Goal: Transaction & Acquisition: Subscribe to service/newsletter

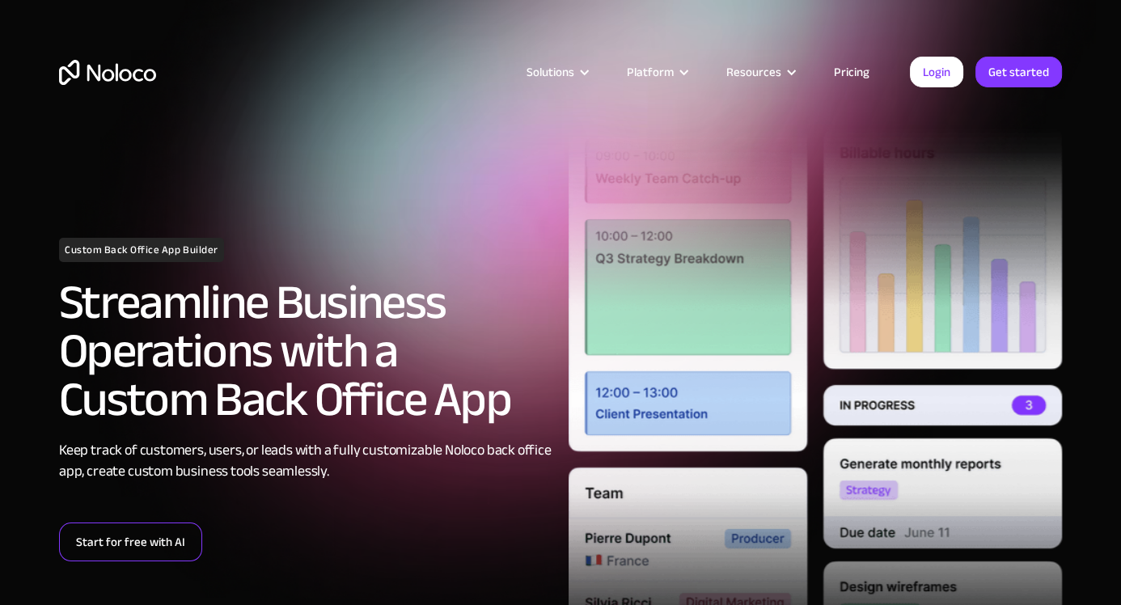
click at [136, 540] on link "Start for free with AI" at bounding box center [130, 542] width 143 height 39
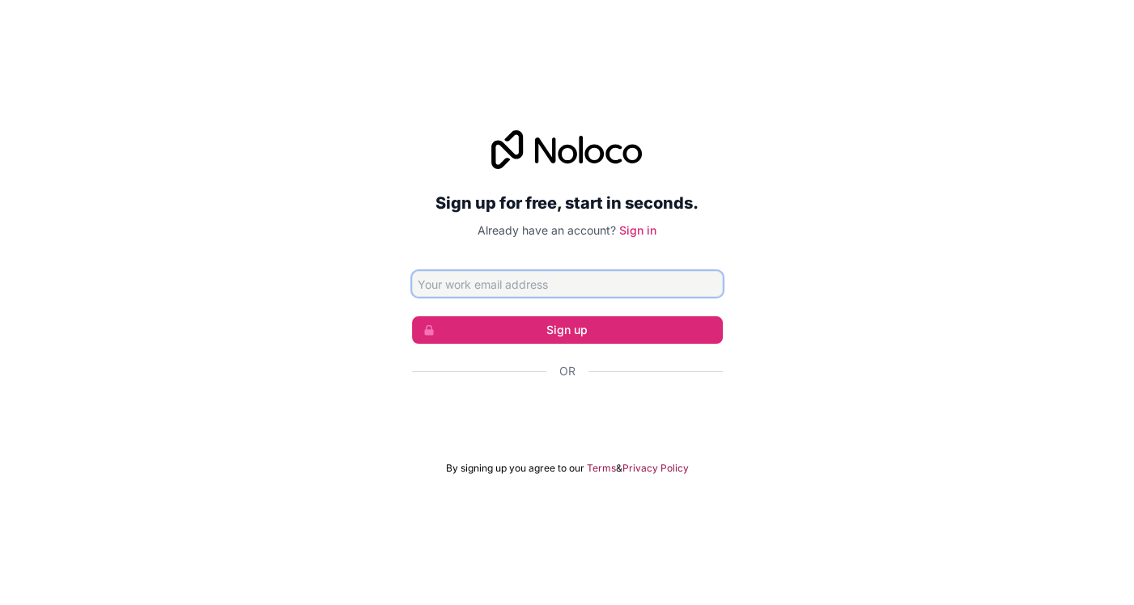
click at [536, 288] on input "Email address" at bounding box center [567, 284] width 311 height 26
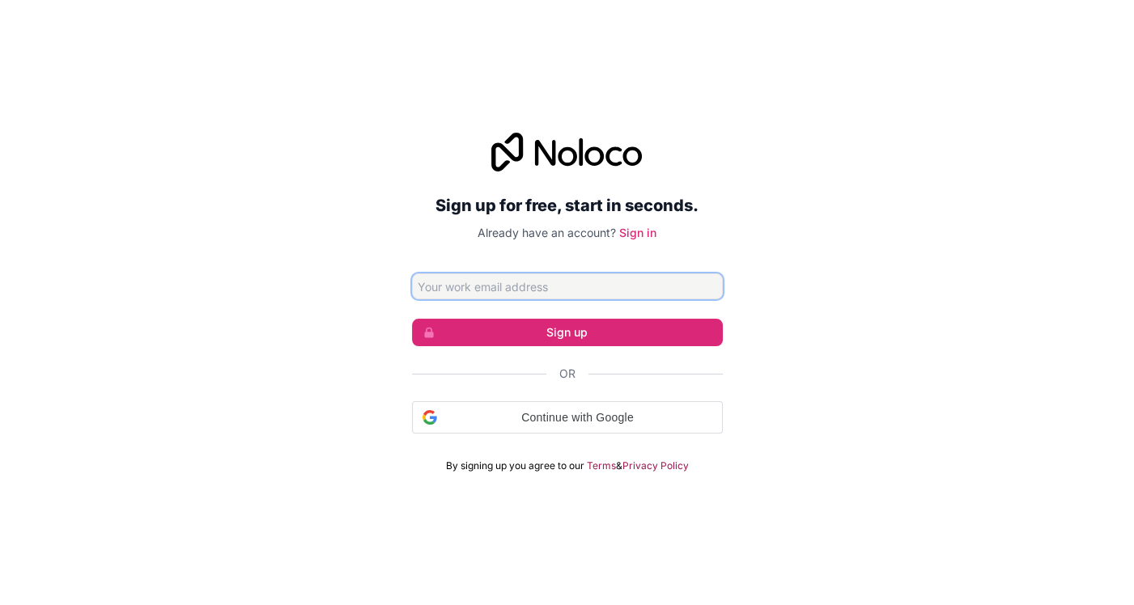
type input "mahdi80675@gmail.com"
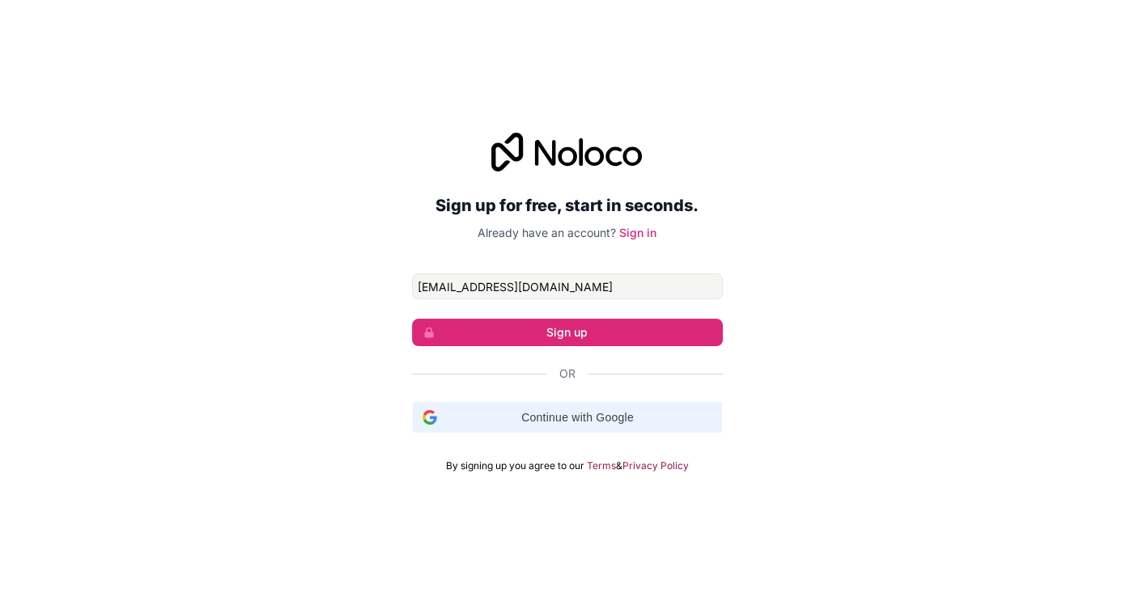
click at [527, 417] on span "Continue with Google" at bounding box center [577, 417] width 269 height 17
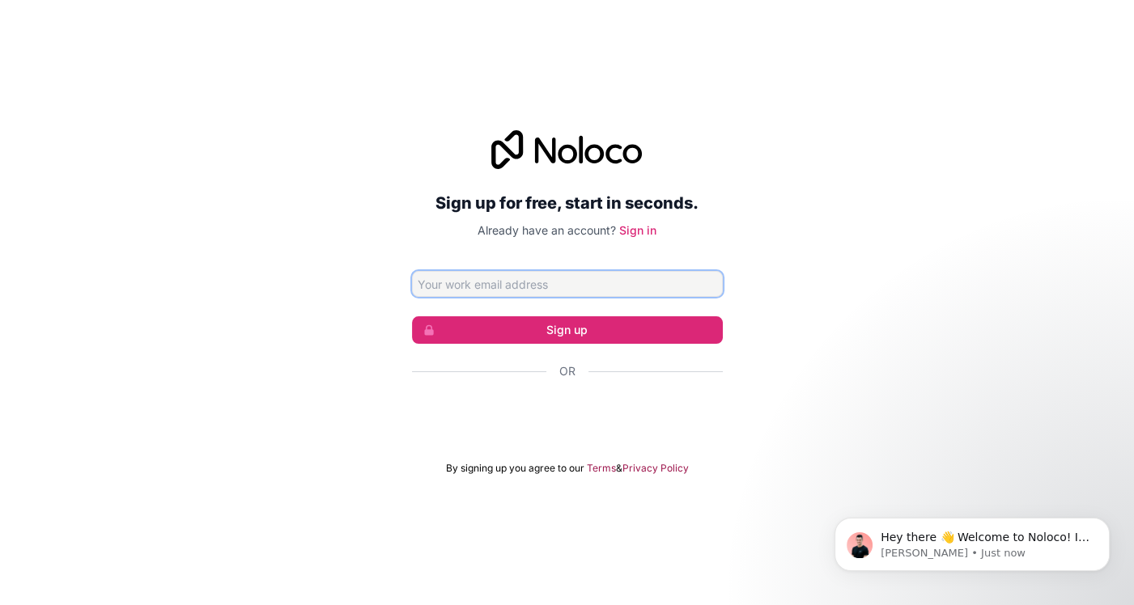
click at [578, 295] on input "Email address" at bounding box center [567, 284] width 311 height 26
type input "mahdi80675@gmail.com"
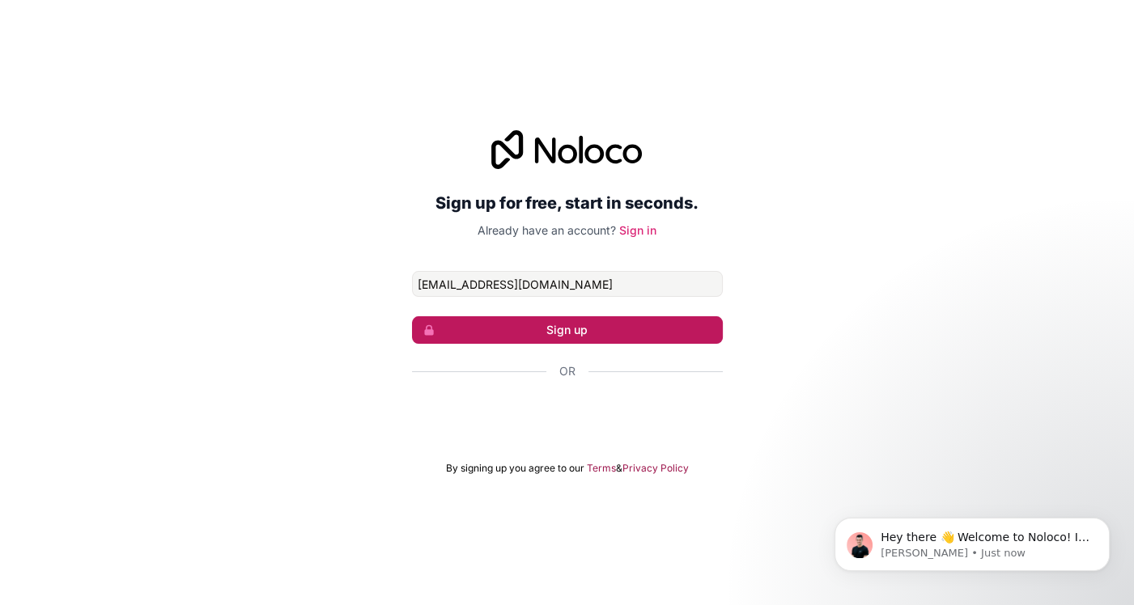
click at [580, 326] on button "Sign up" at bounding box center [567, 330] width 311 height 28
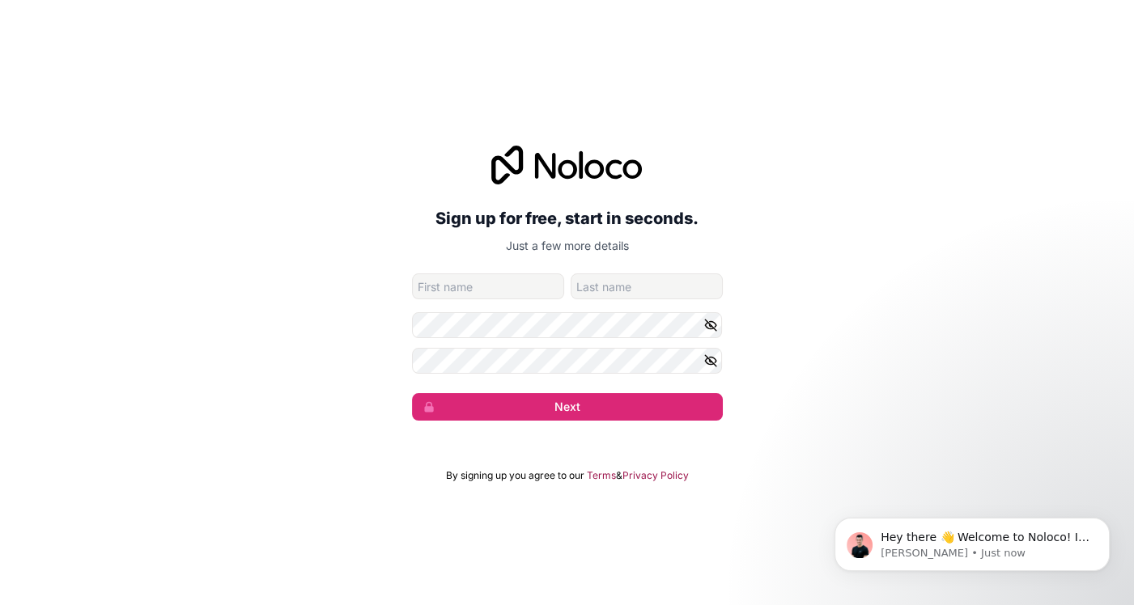
click at [511, 294] on input "given-name" at bounding box center [488, 286] width 152 height 26
type input "Muhammad"
type input "Ahtisham"
click at [706, 330] on icon "button" at bounding box center [710, 325] width 15 height 15
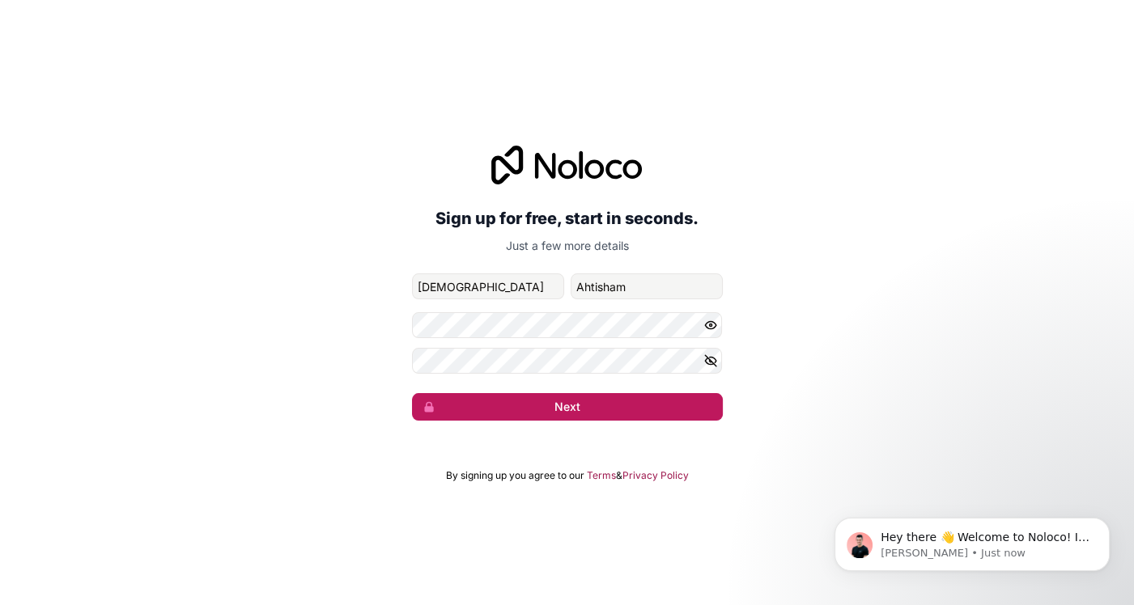
click at [524, 394] on button "Next" at bounding box center [567, 407] width 311 height 28
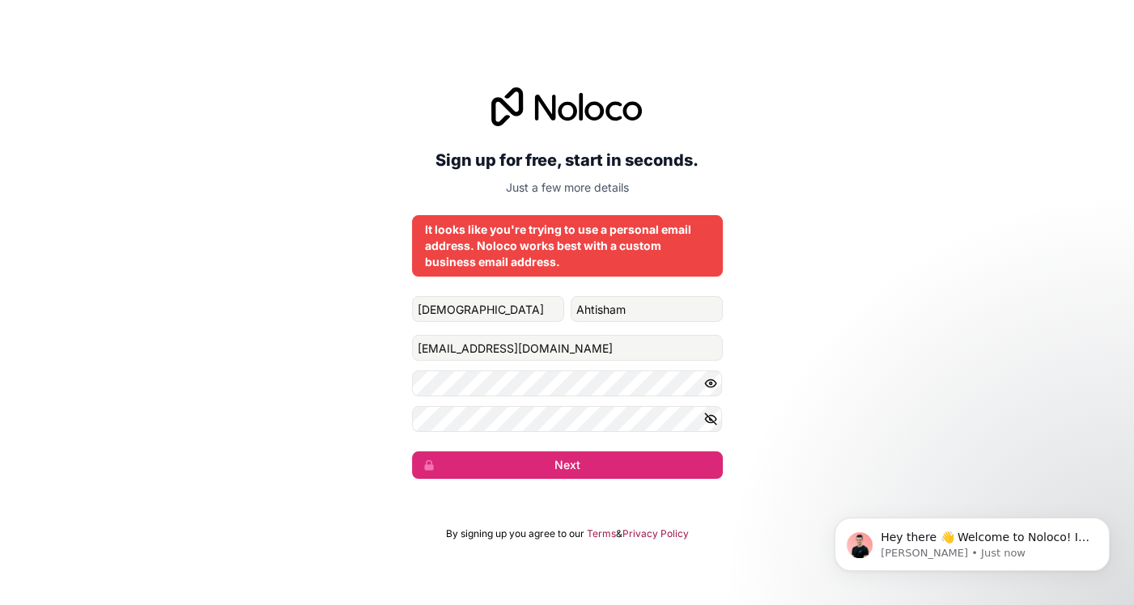
click at [512, 150] on h2 "Sign up for free, start in seconds." at bounding box center [567, 160] width 311 height 29
